Goal: Task Accomplishment & Management: Manage account settings

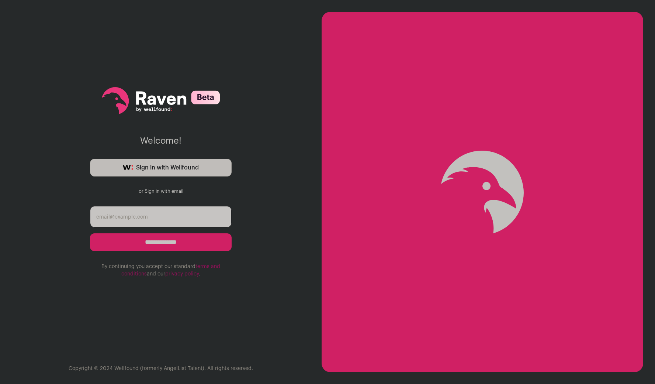
type input "[PERSON_NAME][EMAIL_ADDRESS][DOMAIN_NAME]"
drag, startPoint x: 168, startPoint y: 248, endPoint x: 269, endPoint y: 156, distance: 136.5
click at [269, 156] on div "**********" at bounding box center [161, 192] width 322 height 384
click at [196, 170] on span "Sign in with Wellfound" at bounding box center [167, 167] width 63 height 9
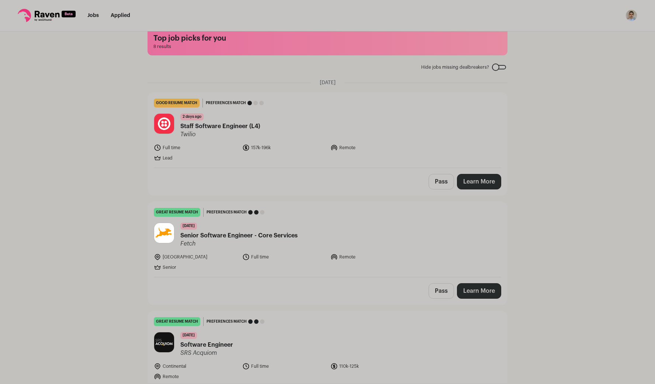
scroll to position [8, 0]
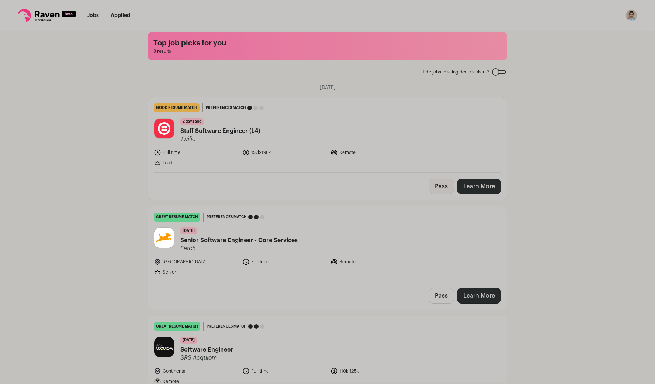
click at [434, 190] on button "Pass" at bounding box center [441, 185] width 25 height 15
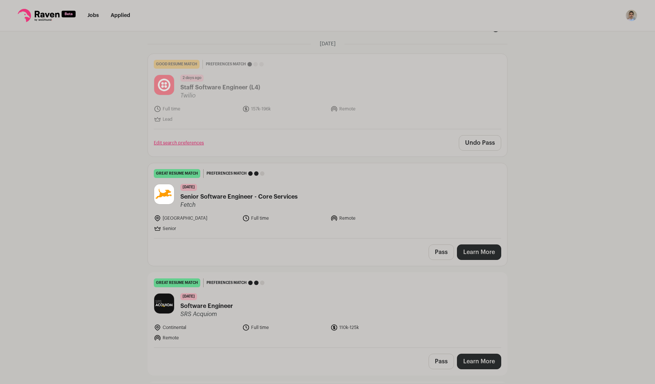
scroll to position [82, 0]
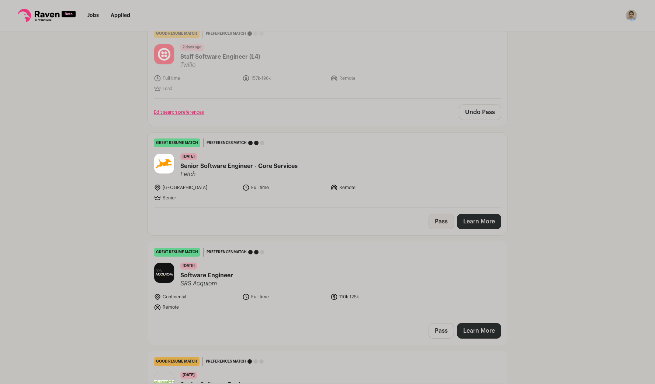
click at [442, 224] on button "Pass" at bounding box center [441, 221] width 25 height 15
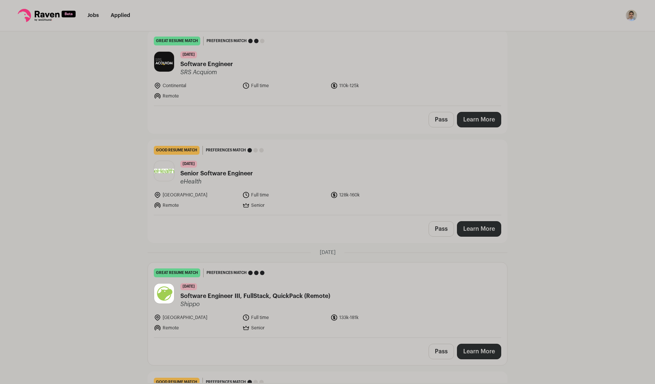
scroll to position [355, 0]
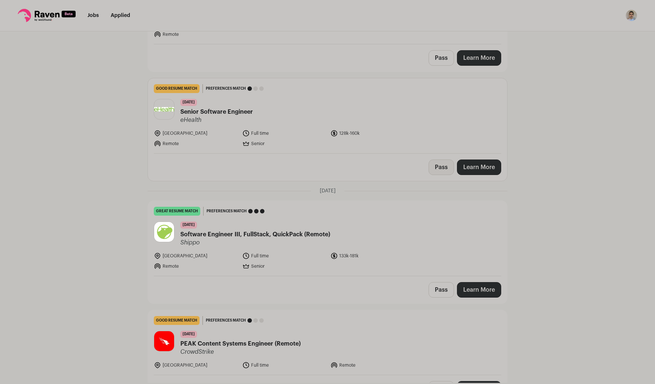
click at [440, 170] on button "Pass" at bounding box center [441, 166] width 25 height 15
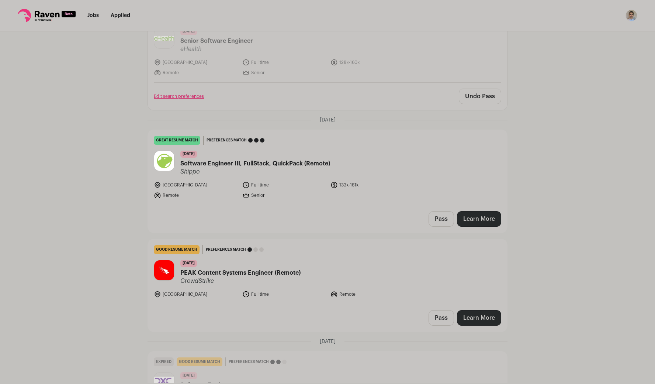
scroll to position [487, 0]
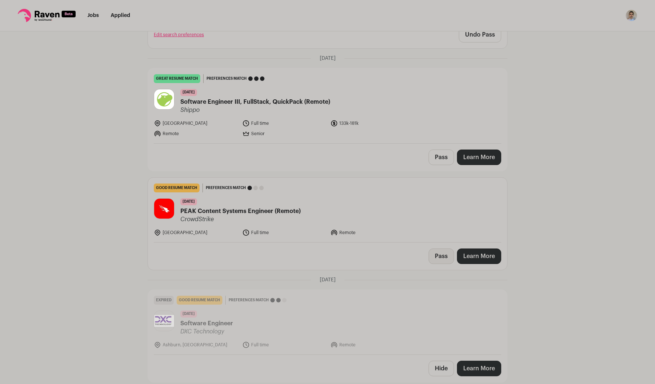
click at [431, 253] on button "Pass" at bounding box center [441, 255] width 25 height 15
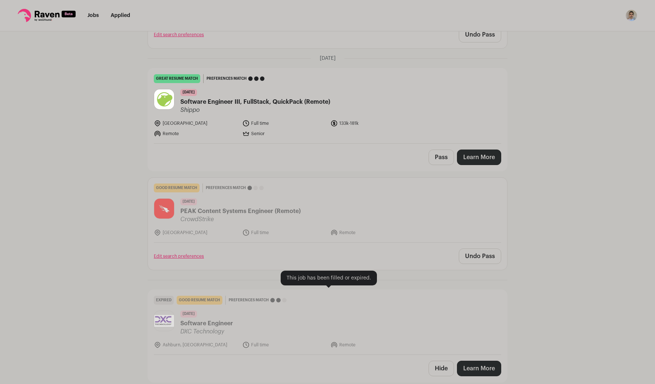
scroll to position [600, 0]
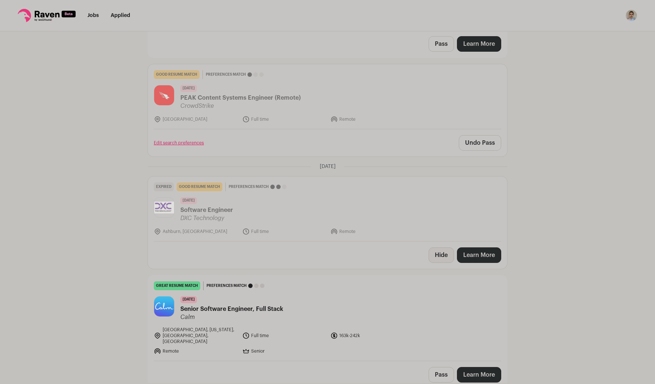
click at [431, 256] on button "Hide" at bounding box center [441, 254] width 25 height 15
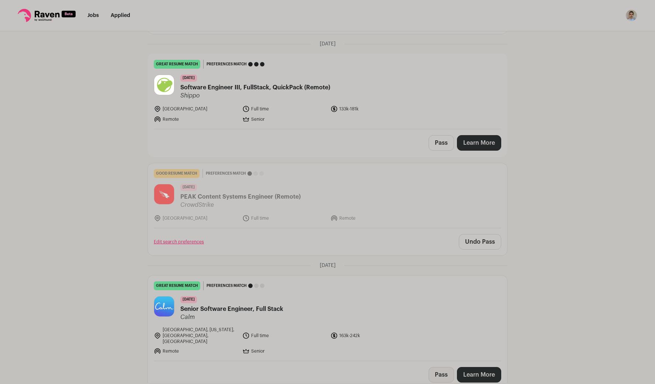
click at [437, 367] on button "Pass" at bounding box center [441, 374] width 25 height 15
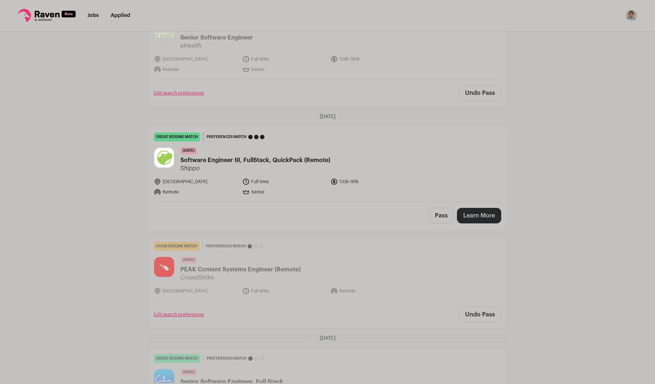
scroll to position [374, 0]
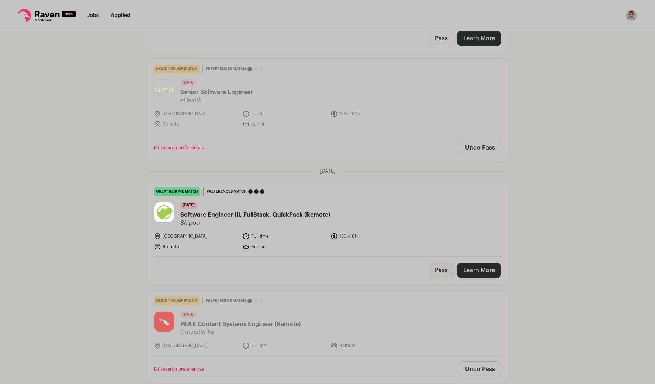
click at [442, 268] on button "Pass" at bounding box center [441, 269] width 25 height 15
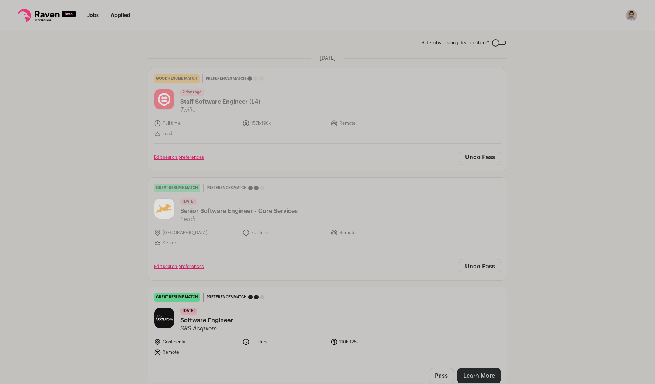
scroll to position [0, 0]
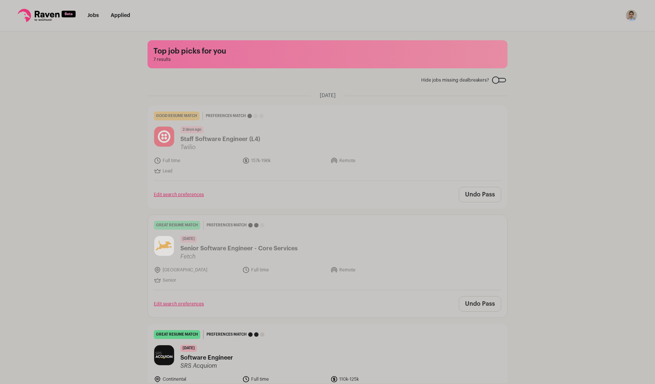
click at [496, 80] on div at bounding box center [499, 80] width 14 height 4
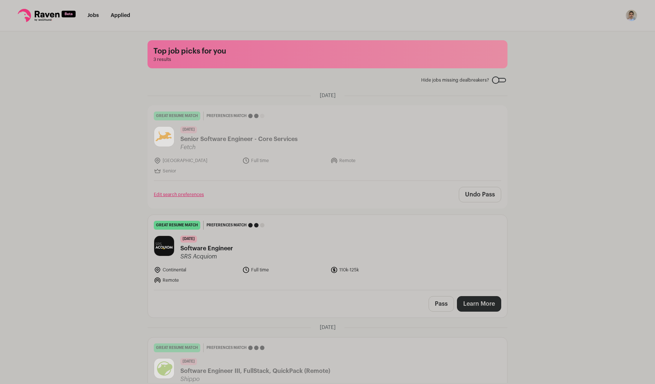
scroll to position [58, 0]
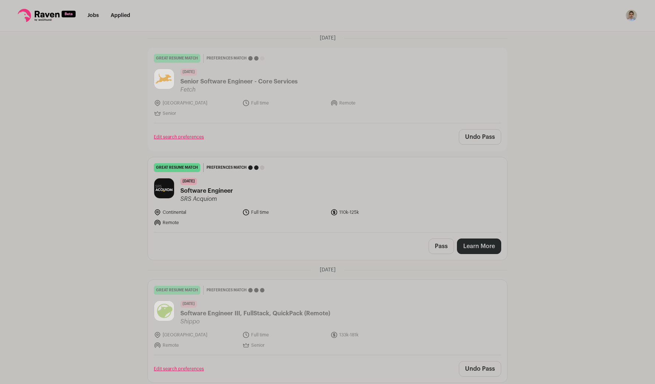
click at [484, 247] on link "Learn More" at bounding box center [479, 245] width 44 height 15
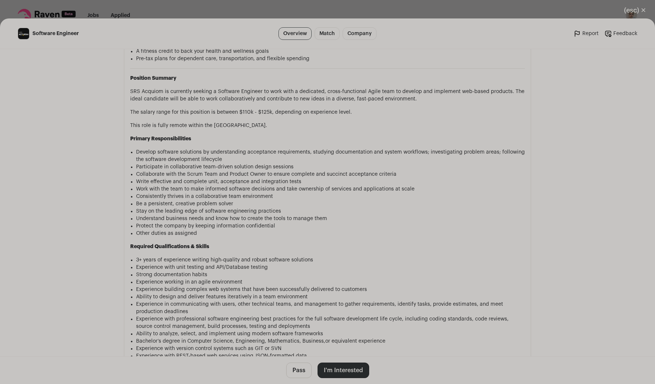
scroll to position [594, 0]
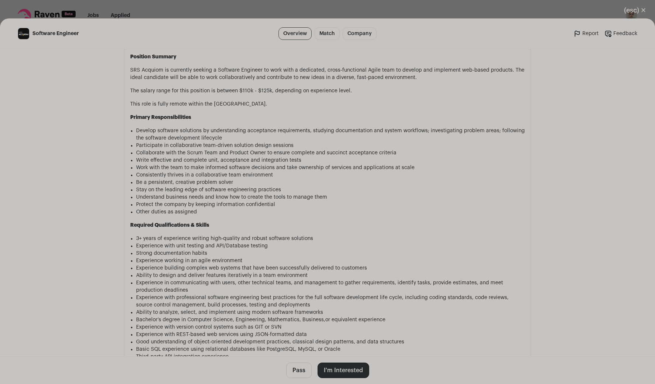
click at [344, 368] on button "I'm Interested" at bounding box center [344, 369] width 52 height 15
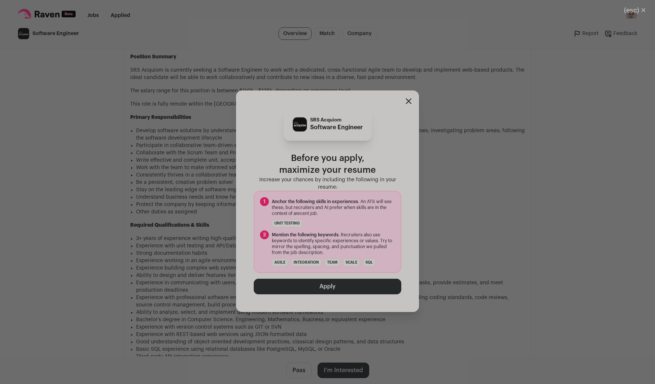
click at [330, 281] on button "Apply" at bounding box center [328, 285] width 148 height 15
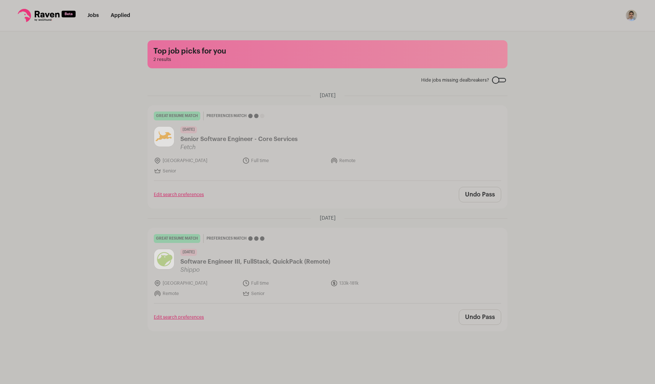
scroll to position [0, 0]
click at [627, 17] on img "Open dropdown" at bounding box center [631, 16] width 12 height 12
click at [596, 37] on link "Settings" at bounding box center [596, 34] width 82 height 18
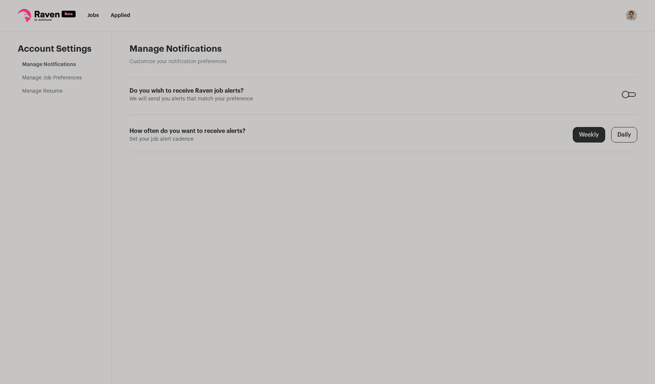
click at [60, 78] on link "Manage Job Preferences" at bounding box center [52, 77] width 60 height 5
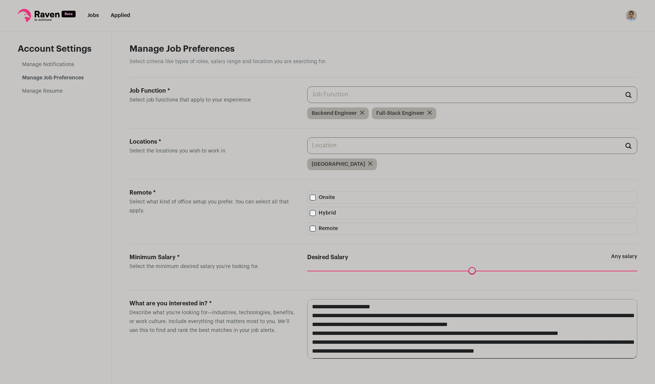
click at [536, 86] on div "Job Function * Select job functions that apply to your experience Backend Engin…" at bounding box center [383, 102] width 508 height 51
click at [531, 95] on input "Job Function * Select job functions that apply to your experience" at bounding box center [472, 94] width 330 height 17
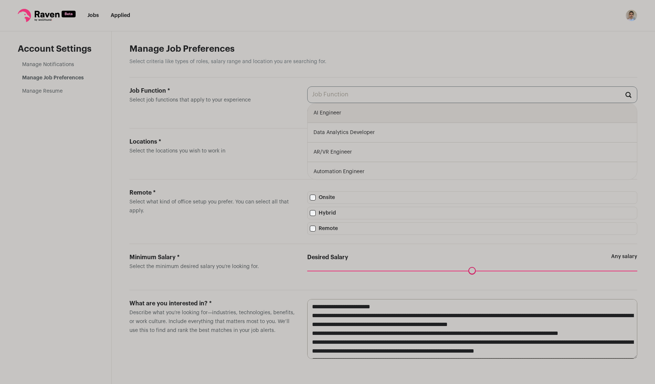
click at [391, 121] on li "AI Engineer" at bounding box center [472, 113] width 329 height 20
type input "AI Engineer"
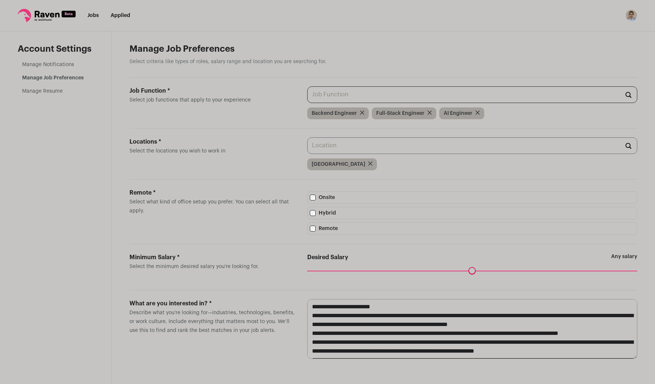
click at [471, 95] on input "Job Function * Select job functions that apply to your experience" at bounding box center [472, 94] width 330 height 17
click at [415, 100] on input "Job Function * Select job functions that apply to your experience" at bounding box center [472, 94] width 330 height 17
click at [395, 94] on input "Job Function * Select job functions that apply to your experience" at bounding box center [472, 94] width 330 height 17
click at [221, 111] on label "Job Function * Select job functions that apply to your experience" at bounding box center [212, 102] width 166 height 33
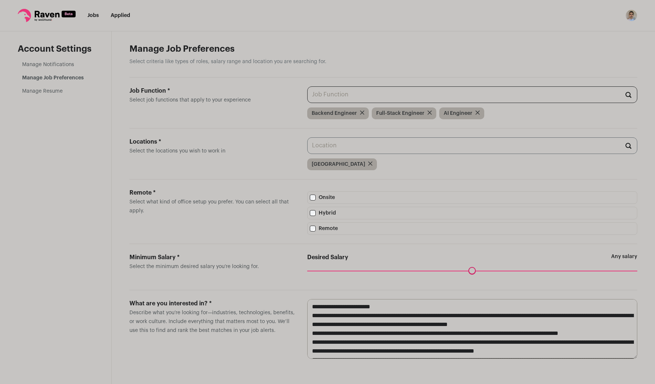
click at [307, 103] on input "Job Function * Select job functions that apply to your experience" at bounding box center [472, 94] width 330 height 17
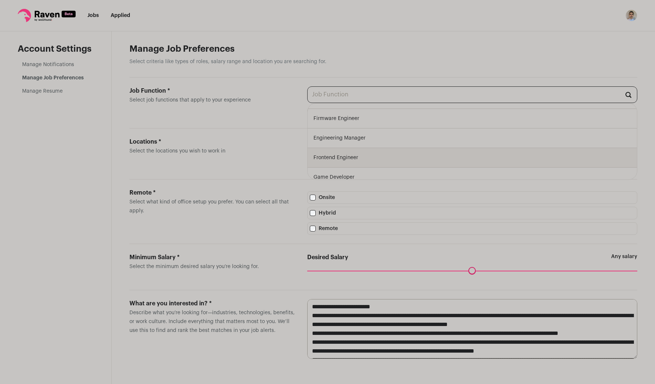
scroll to position [178, 0]
click at [238, 105] on label "Job Function * Select job functions that apply to your experience" at bounding box center [212, 102] width 166 height 33
click at [307, 103] on input "Job Function * Select job functions that apply to your experience" at bounding box center [472, 94] width 330 height 17
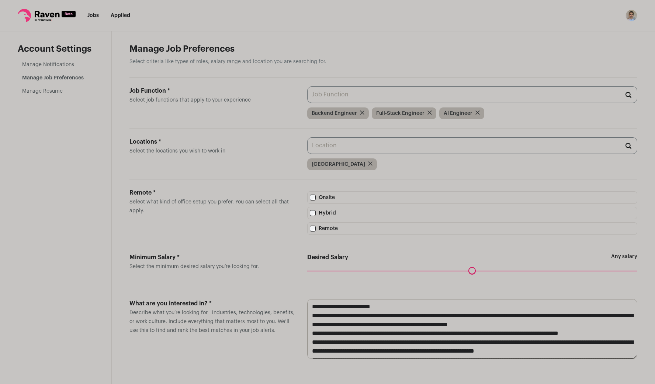
click at [272, 162] on label "Locations * Select the locations you wish to work in" at bounding box center [212, 153] width 166 height 33
click at [307, 154] on input "Locations * Select the locations you wish to work in" at bounding box center [472, 145] width 330 height 17
click at [346, 152] on input "Locations * Select the locations you wish to work in" at bounding box center [472, 145] width 330 height 17
click at [220, 222] on label "Remote * Select what kind of office setup you prefer. You can select all that a…" at bounding box center [212, 211] width 166 height 46
click at [307, 154] on input "Locations * Select the locations you wish to work in" at bounding box center [472, 145] width 330 height 17
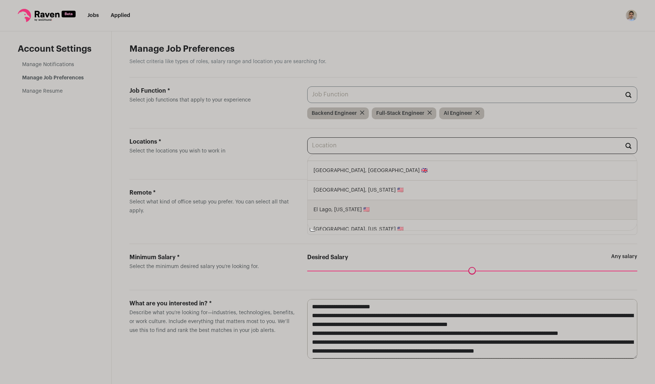
scroll to position [217, 0]
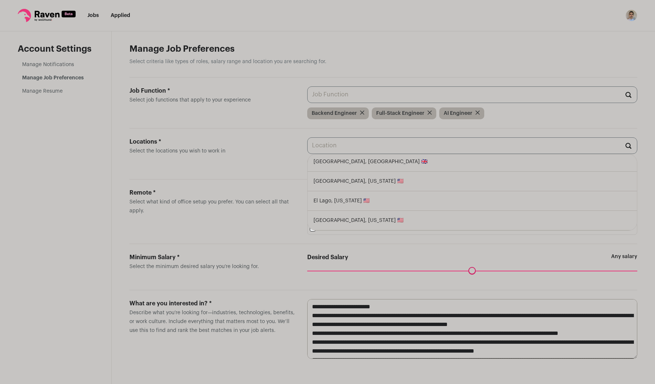
click at [255, 205] on span "Select what kind of office setup you prefer. You can select all that apply." at bounding box center [208, 206] width 159 height 14
click at [307, 154] on input "Locations * Select the locations you wish to work in" at bounding box center [472, 145] width 330 height 17
click at [246, 197] on div "Remote *" at bounding box center [212, 192] width 166 height 9
click at [307, 154] on input "Locations * Select the locations you wish to work in" at bounding box center [472, 145] width 330 height 17
click at [91, 214] on aside "Account Settings Manage Notifications Manage Job Preferences Manage Resume" at bounding box center [56, 207] width 112 height 352
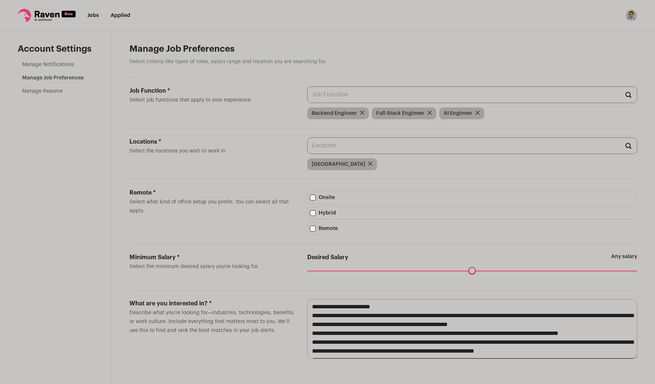
drag, startPoint x: 312, startPoint y: 272, endPoint x: 290, endPoint y: 276, distance: 22.1
click at [307, 270] on input "Desired Salary" at bounding box center [472, 270] width 330 height 0
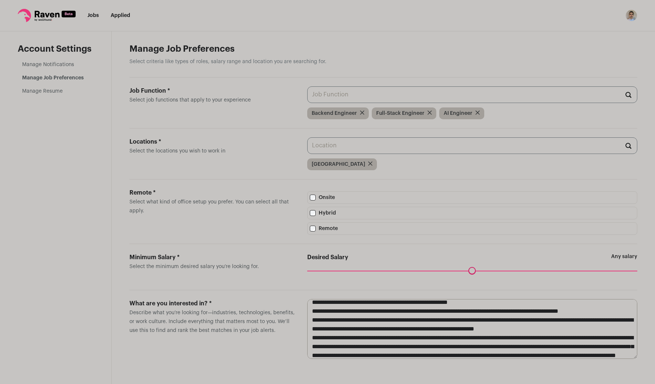
scroll to position [35, 0]
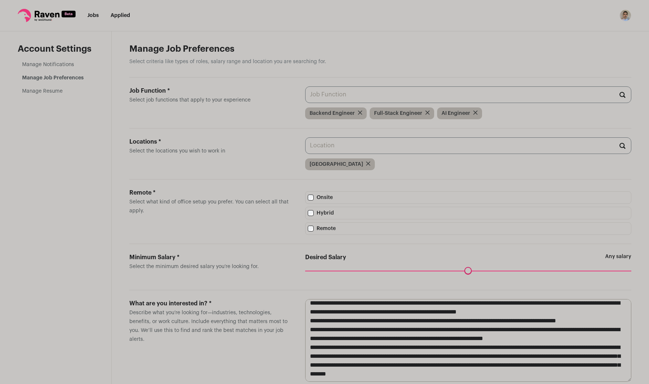
drag, startPoint x: 634, startPoint y: 361, endPoint x: 629, endPoint y: 372, distance: 12.2
click at [630, 381] on textarea "**********" at bounding box center [468, 340] width 326 height 83
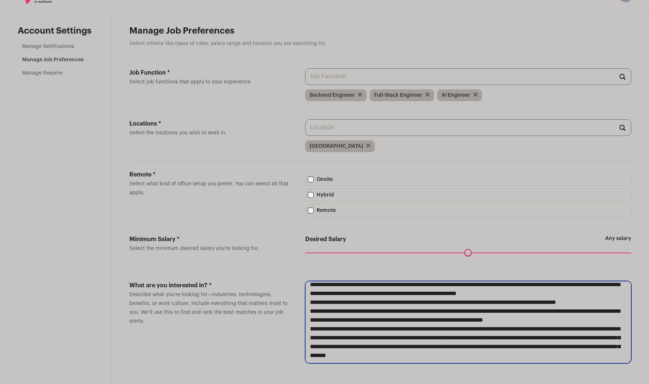
click at [627, 363] on textarea "**********" at bounding box center [468, 322] width 326 height 82
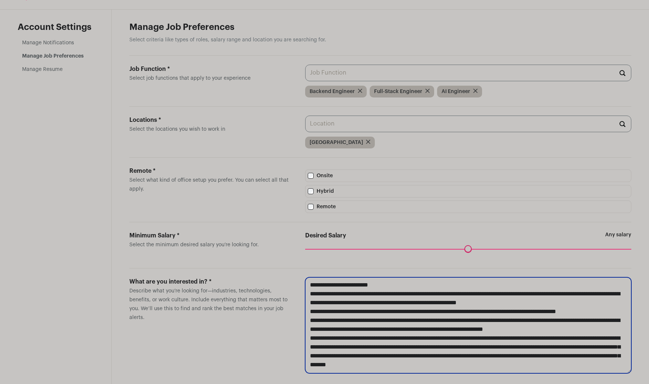
scroll to position [0, 0]
drag, startPoint x: 628, startPoint y: 361, endPoint x: 624, endPoint y: 380, distance: 20.0
click at [624, 373] on textarea "**********" at bounding box center [468, 325] width 326 height 96
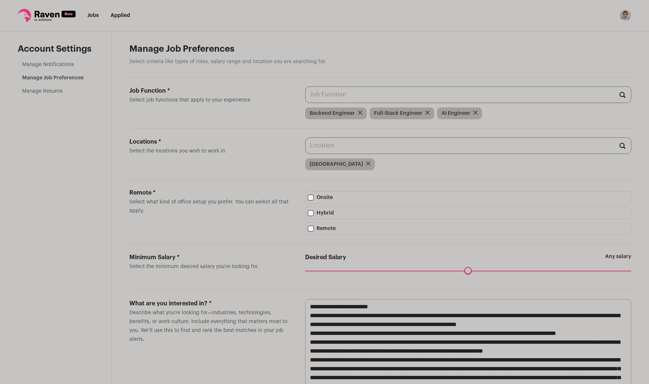
click at [45, 91] on link "Manage Resume" at bounding box center [42, 91] width 41 height 5
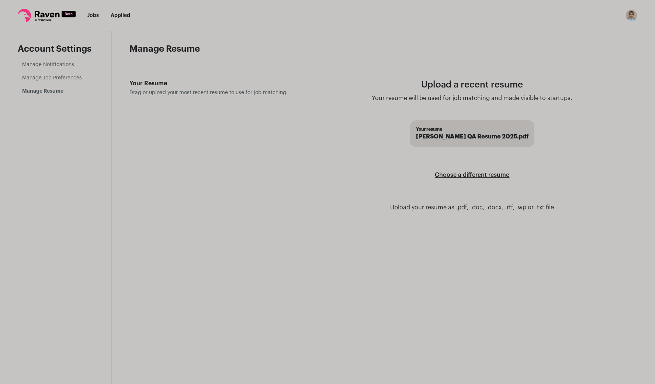
click at [474, 176] on label "Choose a different resume" at bounding box center [472, 174] width 74 height 21
click at [0, 0] on input "Your Resume Drag or upload your most recent resume to use for job matching." at bounding box center [0, 0] width 0 height 0
click at [49, 60] on aside "Account Settings Manage Notifications Manage Job Preferences Manage Resume" at bounding box center [56, 207] width 112 height 352
click at [49, 63] on link "Manage Notifications" at bounding box center [48, 64] width 52 height 5
